Goal: Complete application form: Complete application form

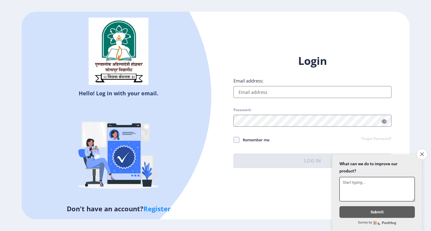
click at [272, 91] on input "Email address:" at bounding box center [312, 92] width 158 height 12
click at [419, 149] on button "Close survey" at bounding box center [421, 154] width 13 height 13
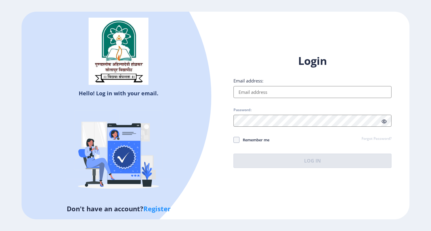
click at [287, 89] on input "Email address:" at bounding box center [312, 92] width 158 height 12
type input "[EMAIL_ADDRESS][DOMAIN_NAME]"
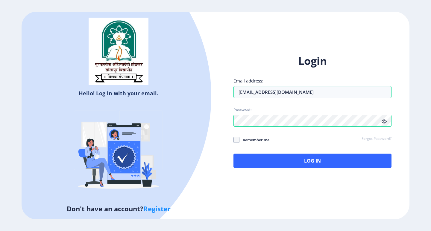
click at [328, 170] on div "Login Email address: [EMAIL_ADDRESS][DOMAIN_NAME] Password: Remember me Forgot …" at bounding box center [312, 116] width 194 height 142
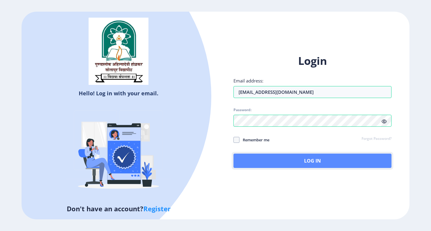
click at [328, 164] on button "Log In" at bounding box center [312, 161] width 158 height 14
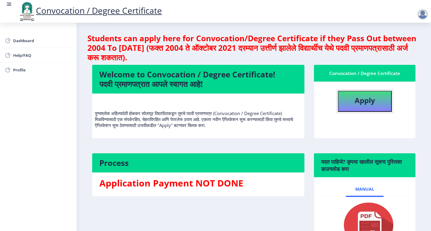
click at [355, 102] on b "Apply" at bounding box center [364, 100] width 20 height 10
select select
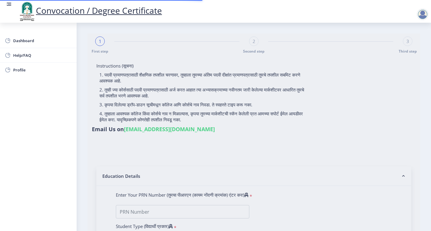
type input "[PERSON_NAME]"
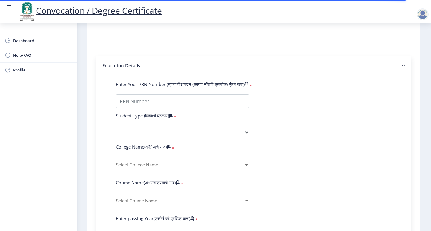
scroll to position [120, 0]
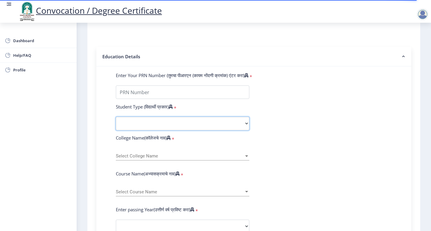
click at [246, 117] on select "Select Student Type Regular External" at bounding box center [182, 123] width 133 height 13
select select "Regular"
click at [116, 117] on select "Select Student Type Regular External" at bounding box center [182, 123] width 133 height 13
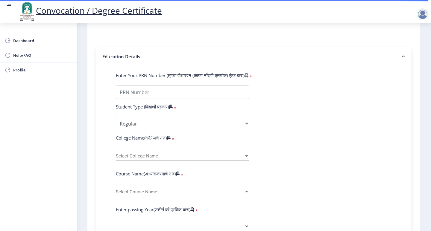
click at [246, 156] on div at bounding box center [246, 156] width 3 height 1
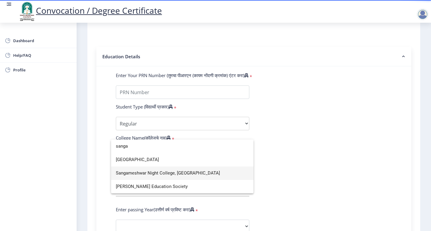
type input "sanga"
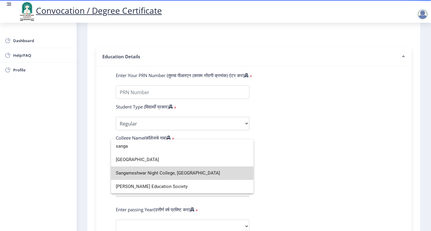
click at [172, 173] on span "Sangameshwar Night College, [GEOGRAPHIC_DATA]" at bounding box center [182, 173] width 133 height 13
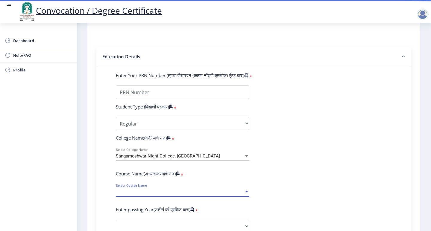
click at [196, 190] on span "Select Course Name" at bounding box center [180, 192] width 128 height 5
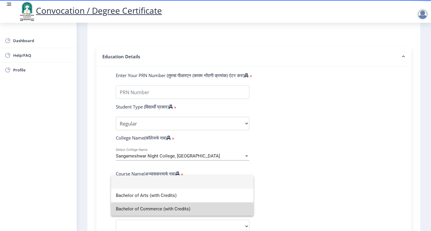
click at [186, 207] on span "Bachelor of Commerce (with Credits)" at bounding box center [182, 209] width 133 height 13
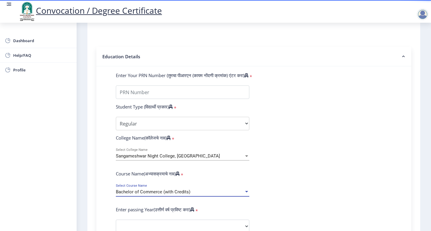
select select
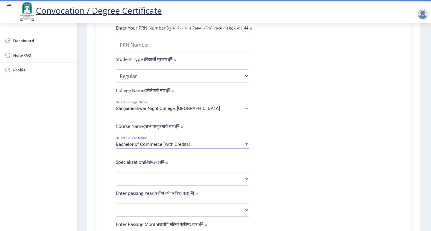
scroll to position [179, 0]
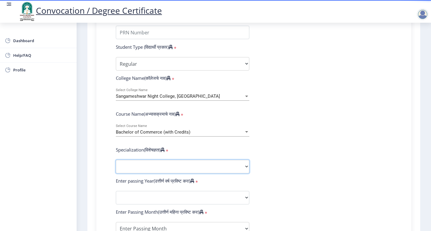
click at [242, 160] on select "Specialization Banking Advanced Accountancy Advanced Banking Advanced Cost Acco…" at bounding box center [182, 166] width 133 height 13
select select
click at [219, 160] on select "Sub-Degree Other" at bounding box center [182, 166] width 133 height 13
select select
click at [231, 161] on select "Specialization Banking Advanced Accountancy Advanced Banking Advanced Cost Acco…" at bounding box center [182, 166] width 133 height 13
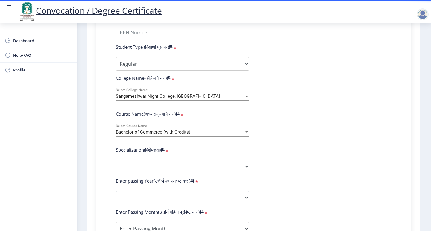
select select
click at [226, 160] on select "Sub-Degree Other" at bounding box center [182, 166] width 133 height 13
click at [142, 160] on select "Specialization Banking Advanced Accountancy Advanced Banking Advanced Cost Acco…" at bounding box center [182, 166] width 133 height 13
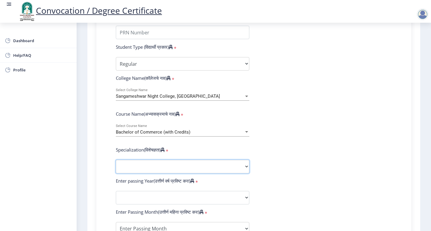
select select "Advanced Accountancy"
click at [116, 160] on select "Specialization Banking Advanced Accountancy Advanced Banking Advanced Cost Acco…" at bounding box center [182, 166] width 133 height 13
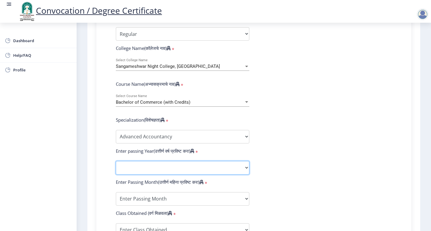
click at [179, 161] on select "2025 2024 2023 2022 2021 2020 2019 2018 2017 2016 2015 2014 2013 2012 2011 2010…" at bounding box center [182, 167] width 133 height 13
select select "2023"
click at [116, 161] on select "2025 2024 2023 2022 2021 2020 2019 2018 2017 2016 2015 2014 2013 2012 2011 2010…" at bounding box center [182, 167] width 133 height 13
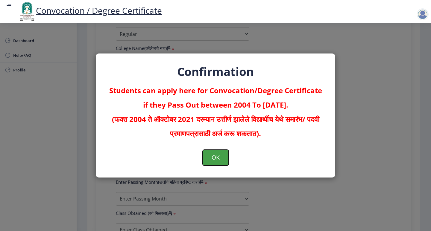
click at [210, 158] on button "OK" at bounding box center [216, 158] width 26 height 16
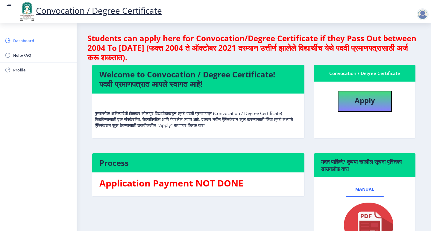
click at [25, 42] on span "Dashboard" at bounding box center [42, 40] width 59 height 7
select select
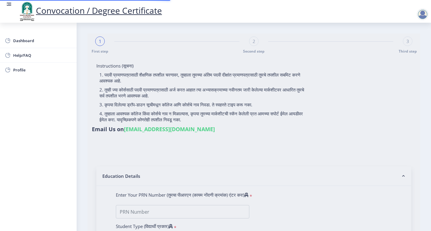
type input "[PERSON_NAME]"
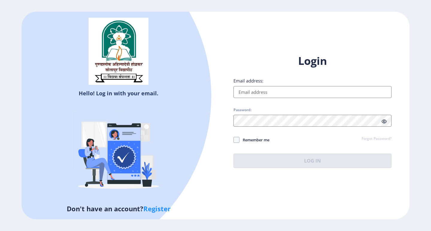
click at [273, 90] on input "Email address:" at bounding box center [312, 92] width 158 height 12
type input "[EMAIL_ADDRESS][DOMAIN_NAME]"
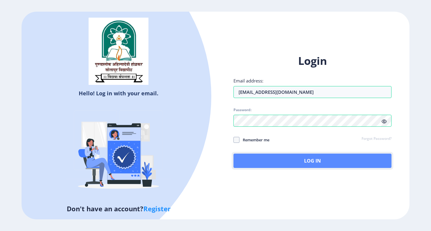
click at [275, 160] on button "Log In" at bounding box center [312, 161] width 158 height 14
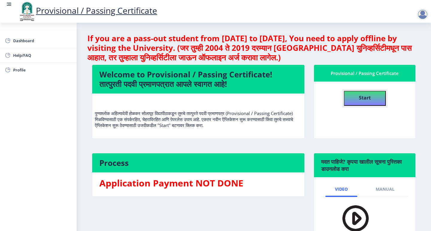
click at [368, 101] on h4 "Start" at bounding box center [365, 97] width 12 height 11
select select
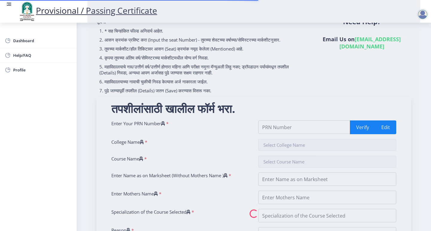
scroll to position [60, 0]
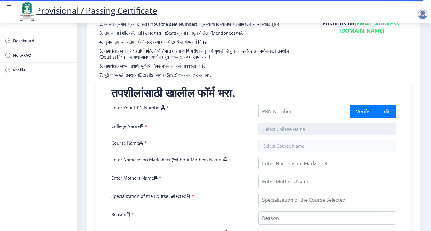
click at [296, 130] on input "text" at bounding box center [327, 129] width 138 height 12
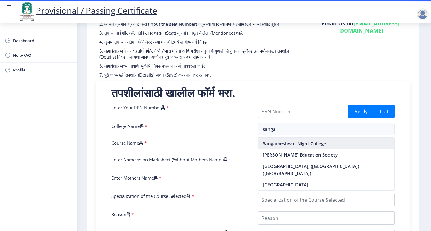
click at [293, 141] on nb-option "Sangameshwar Night College" at bounding box center [326, 143] width 137 height 11
type input "Sangameshwar Night College"
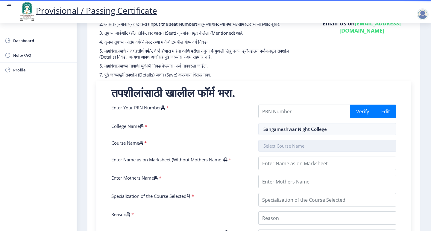
click at [294, 143] on input "text" at bounding box center [327, 146] width 138 height 12
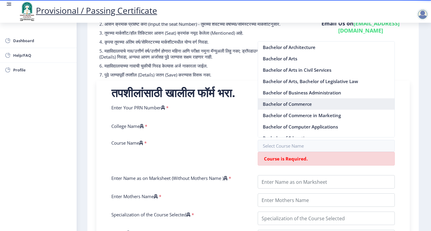
click at [296, 103] on nb-option "Bachelor of Commerce" at bounding box center [326, 103] width 137 height 11
type input "Bachelor of Commerce"
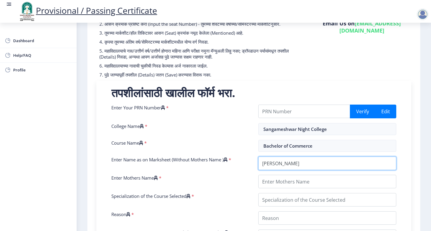
type input "[PERSON_NAME]"
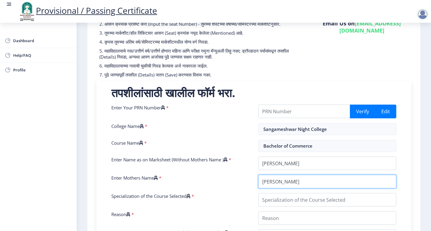
type input "VINUTHA"
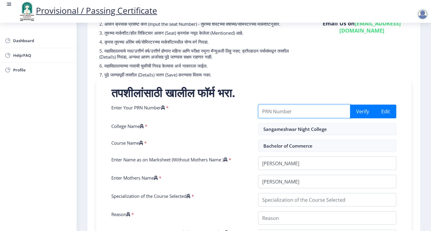
click at [309, 115] on input "Enter Your PRN Number" at bounding box center [304, 111] width 92 height 13
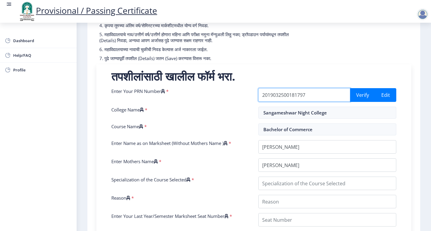
scroll to position [90, 0]
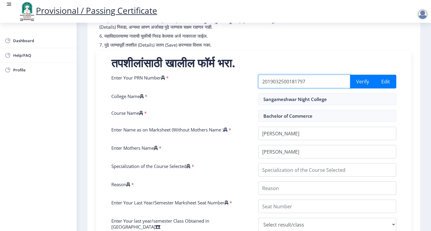
type input "2019032500181797"
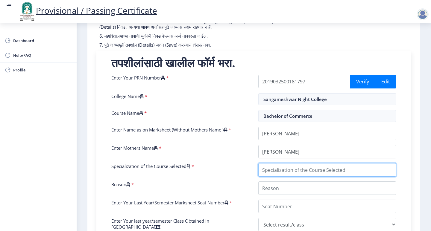
click at [310, 171] on input "Specialization of the Course Selected" at bounding box center [327, 169] width 138 height 13
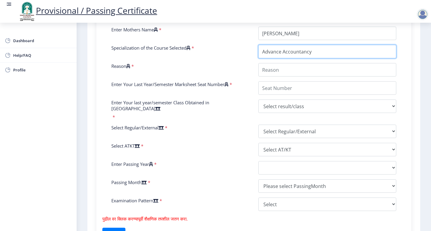
scroll to position [209, 0]
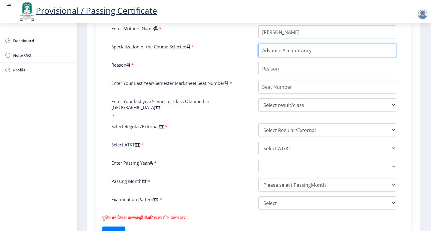
type input "Advance Accountancy"
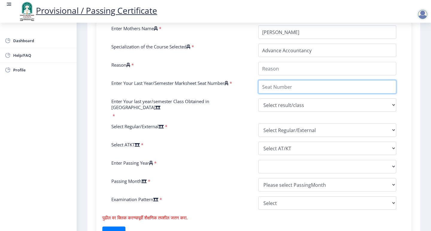
click at [279, 85] on input "Enter Your Last Year/Semester Marksheet Seat Number" at bounding box center [327, 86] width 138 height 13
type input "193147"
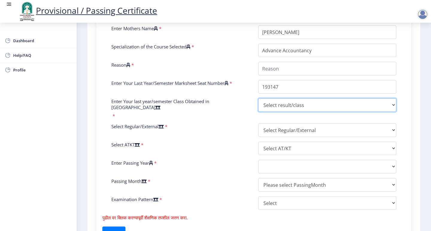
click at [349, 101] on select "Select result/class DISTINCTION FIRST CLASS HIGHER SECOND CLASS SECOND CLASS PA…" at bounding box center [327, 104] width 138 height 13
select select "Grade A"
click at [258, 98] on select "Select result/class DISTINCTION FIRST CLASS HIGHER SECOND CLASS SECOND CLASS PA…" at bounding box center [327, 104] width 138 height 13
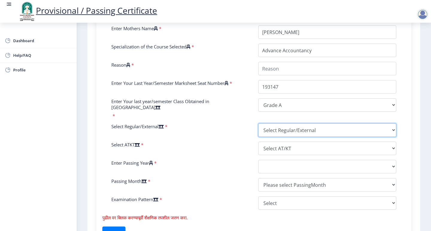
click at [304, 126] on select "Select Regular/External Regular External Special" at bounding box center [327, 130] width 138 height 13
select select "Regular"
click at [258, 124] on select "Select Regular/External Regular External Special" at bounding box center [327, 130] width 138 height 13
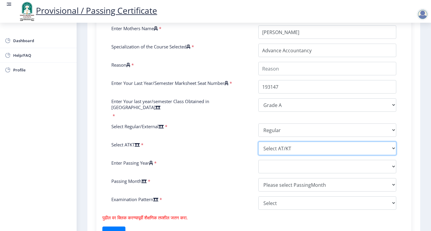
click at [291, 143] on select "Select AT/KT None ATKT" at bounding box center [327, 148] width 138 height 13
select select "None"
click at [258, 142] on select "Select AT/KT None ATKT" at bounding box center [327, 148] width 138 height 13
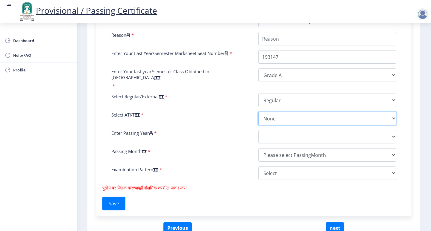
scroll to position [266, 0]
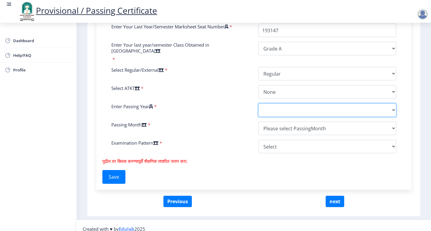
click at [322, 103] on select "2025 2024 2023 2022 2021 2020 2019 2018 2017 2016 2015 2014 2013 2012 2011 2010…" at bounding box center [327, 109] width 138 height 13
select select "2023"
click at [258, 103] on select "2025 2024 2023 2022 2021 2020 2019 2018 2017 2016 2015 2014 2013 2012 2011 2010…" at bounding box center [327, 109] width 138 height 13
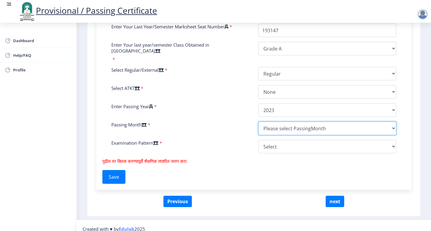
click at [321, 122] on select "Please select PassingMonth (01) January (02) February (03) March (04) April (05…" at bounding box center [327, 128] width 138 height 13
select select "November"
click at [258, 122] on select "Please select PassingMonth (01) January (02) February (03) March (04) April (05…" at bounding box center [327, 128] width 138 height 13
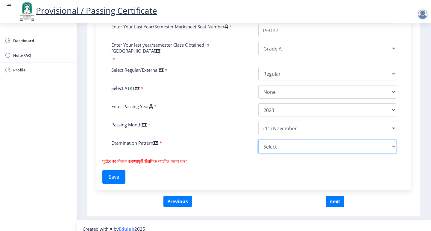
click at [323, 140] on select "Select Yearly Semester" at bounding box center [327, 146] width 138 height 13
select select "Semester"
click at [258, 140] on select "Select Yearly Semester" at bounding box center [327, 146] width 138 height 13
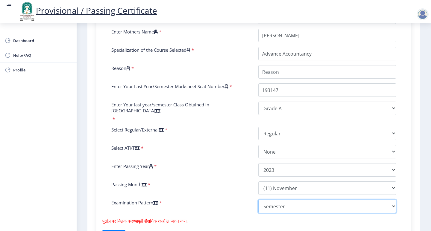
scroll to position [176, 0]
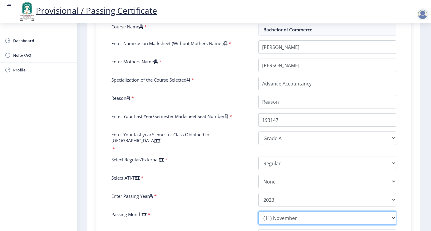
click at [310, 211] on select "Please select PassingMonth (01) January (02) February (03) March (04) April (05…" at bounding box center [327, 217] width 138 height 13
select select "March"
click at [258, 211] on select "Please select PassingMonth (01) January (02) February (03) March (04) April (05…" at bounding box center [327, 217] width 138 height 13
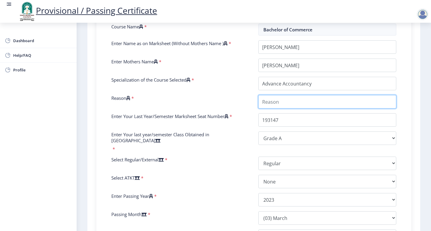
click at [291, 101] on input "Reason" at bounding box center [327, 101] width 138 height 13
type input "d"
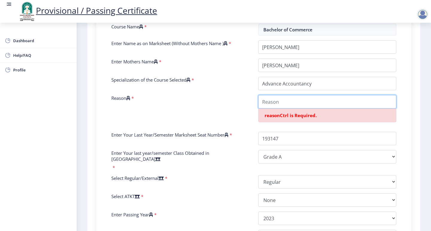
type input "d"
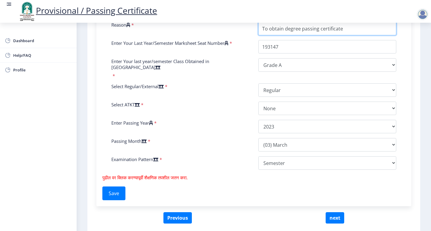
scroll to position [266, 0]
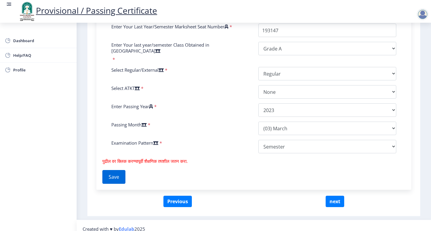
type input "To obtain degree passing certificate"
click at [125, 173] on button "Save" at bounding box center [113, 177] width 23 height 14
click at [337, 198] on button "next" at bounding box center [334, 201] width 19 height 11
select select
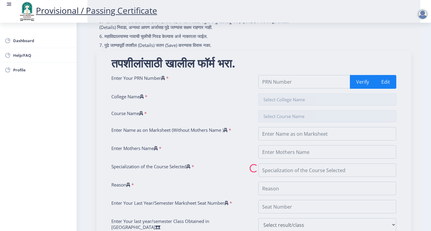
scroll to position [90, 0]
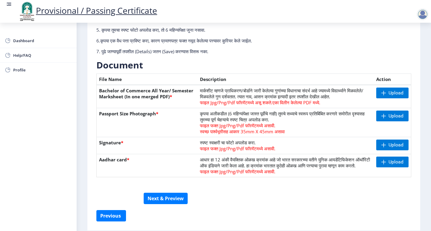
click at [423, 17] on div at bounding box center [422, 14] width 12 height 12
click at [412, 46] on span "Log out" at bounding box center [407, 46] width 38 height 7
